Goal: Task Accomplishment & Management: Use online tool/utility

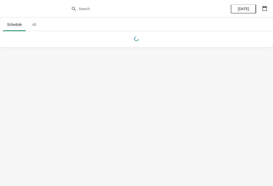
click at [38, 61] on body "Schedule All Schedule All Today" at bounding box center [136, 93] width 273 height 186
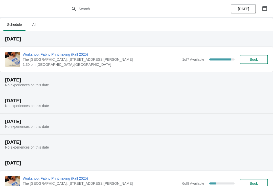
click at [263, 55] on button "Book" at bounding box center [254, 59] width 28 height 9
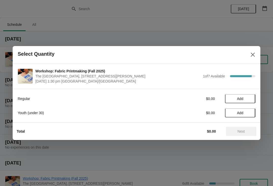
click at [252, 59] on button "Close" at bounding box center [252, 54] width 9 height 9
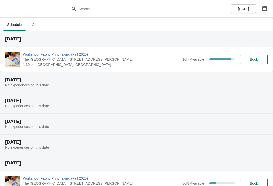
click at [82, 61] on span "The [GEOGRAPHIC_DATA], [STREET_ADDRESS][PERSON_NAME]" at bounding box center [101, 59] width 157 height 5
click at [75, 55] on span "Workshop: Fabric Printmaking (Fall 2025)" at bounding box center [101, 54] width 157 height 5
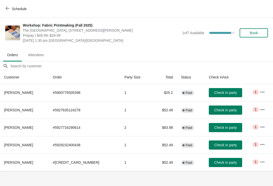
click at [223, 111] on span "Check in party" at bounding box center [225, 110] width 23 height 4
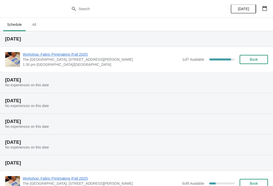
click at [72, 56] on span "Workshop: Fabric Printmaking (Fall 2025)" at bounding box center [101, 54] width 157 height 5
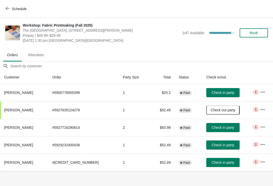
click at [226, 86] on td "Check in party" at bounding box center [229, 92] width 54 height 17
click at [224, 89] on button "Check in party" at bounding box center [222, 92] width 33 height 9
click at [222, 126] on span "Check in party" at bounding box center [223, 127] width 23 height 4
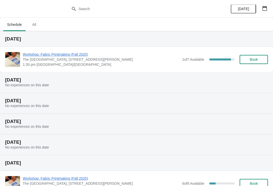
click at [75, 54] on span "Workshop: Fabric Printmaking (Fall 2025)" at bounding box center [101, 54] width 157 height 5
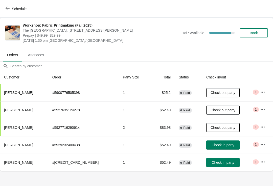
click at [223, 162] on span "Check in party" at bounding box center [223, 162] width 23 height 4
click at [215, 147] on button "Check in party" at bounding box center [222, 144] width 33 height 9
